Goal: Task Accomplishment & Management: Manage account settings

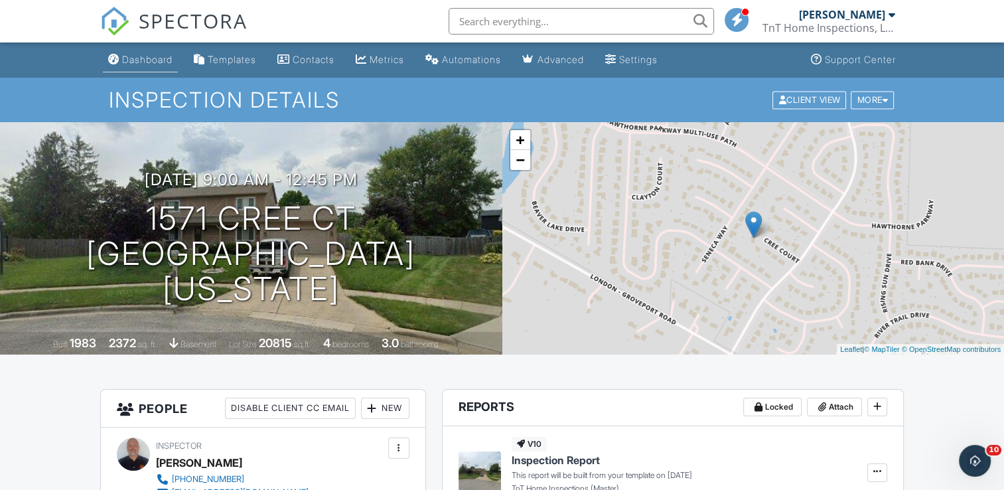
click at [149, 52] on link "Dashboard" at bounding box center [140, 60] width 75 height 25
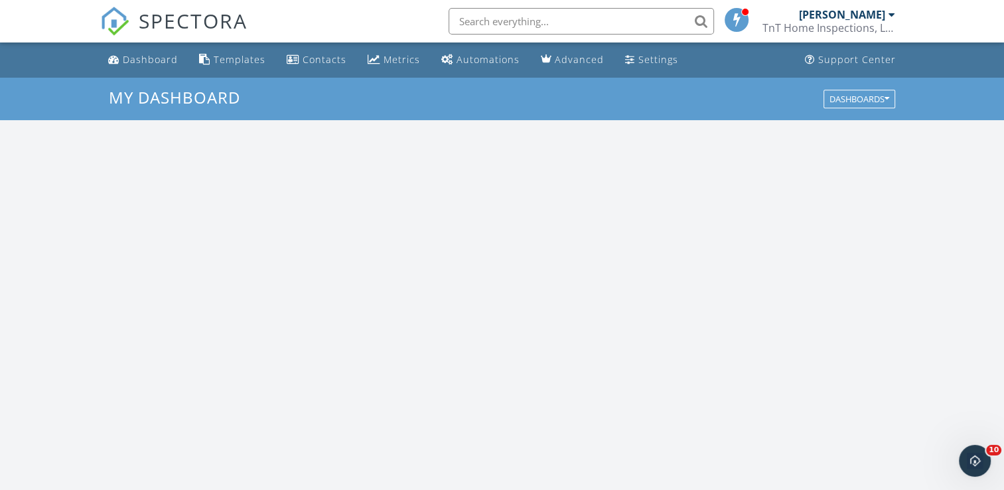
scroll to position [1228, 1025]
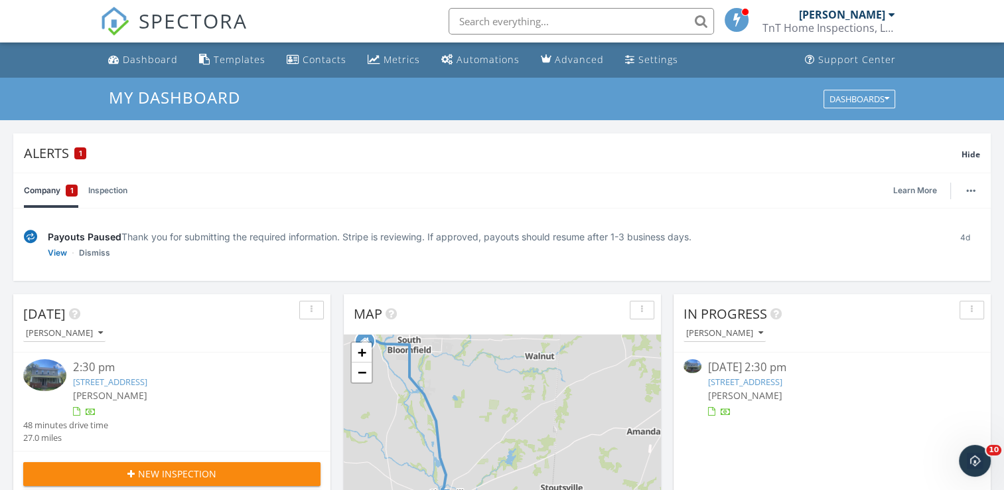
click at [157, 388] on div "[PERSON_NAME]" at bounding box center [184, 395] width 223 height 14
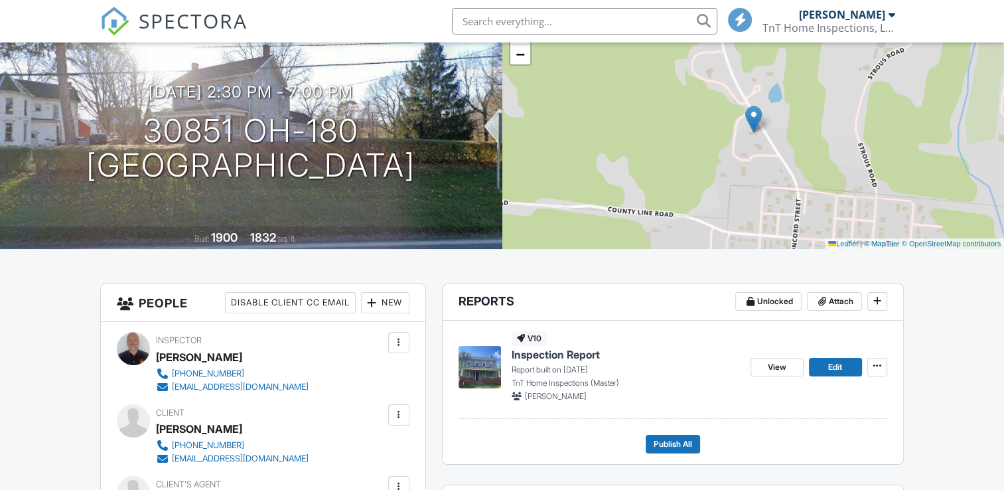
scroll to position [174, 0]
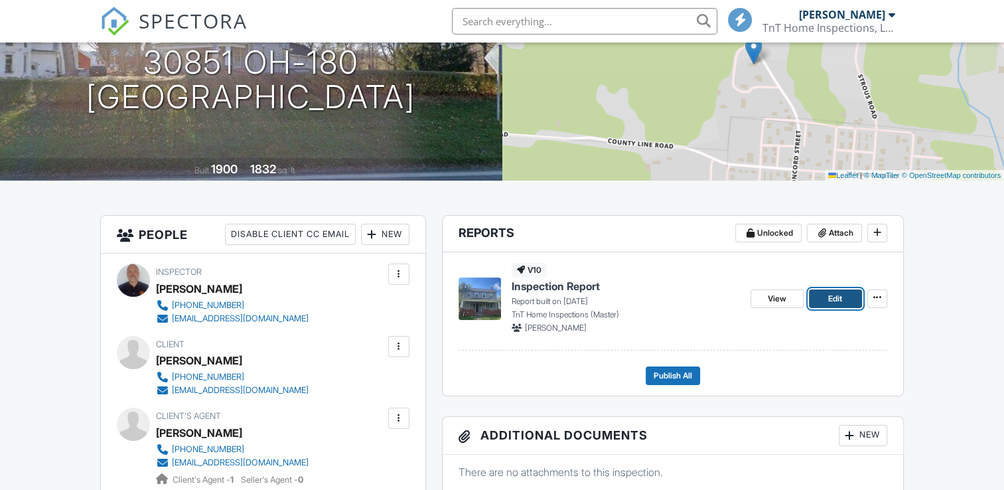
click at [828, 296] on span "Edit" at bounding box center [835, 298] width 14 height 13
